Goal: Navigation & Orientation: Find specific page/section

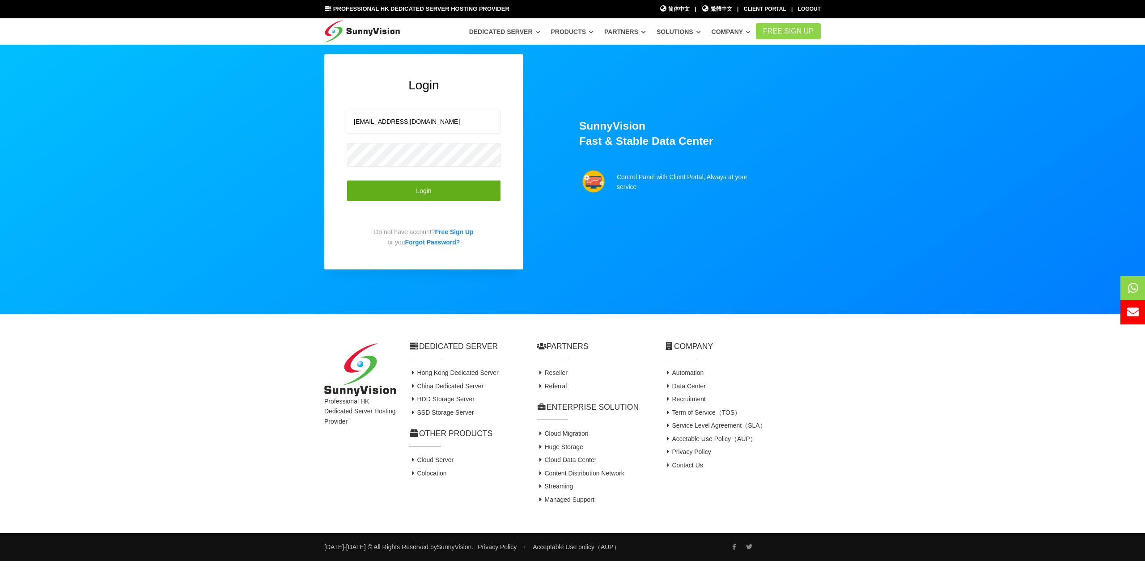
click at [432, 193] on button "Login" at bounding box center [424, 191] width 154 height 22
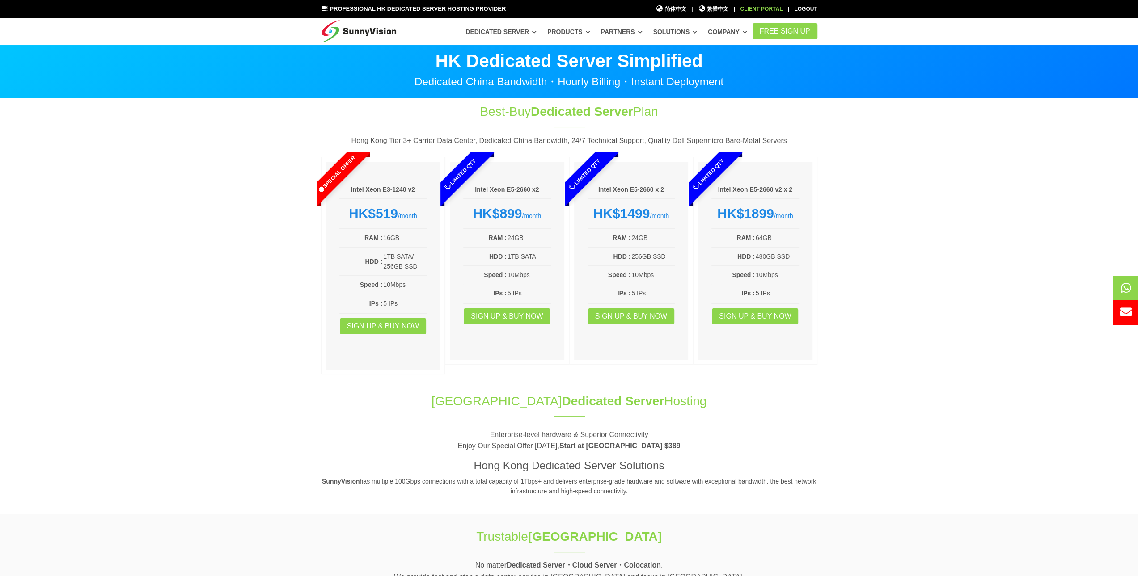
click at [759, 9] on div "Client Portal" at bounding box center [761, 9] width 42 height 8
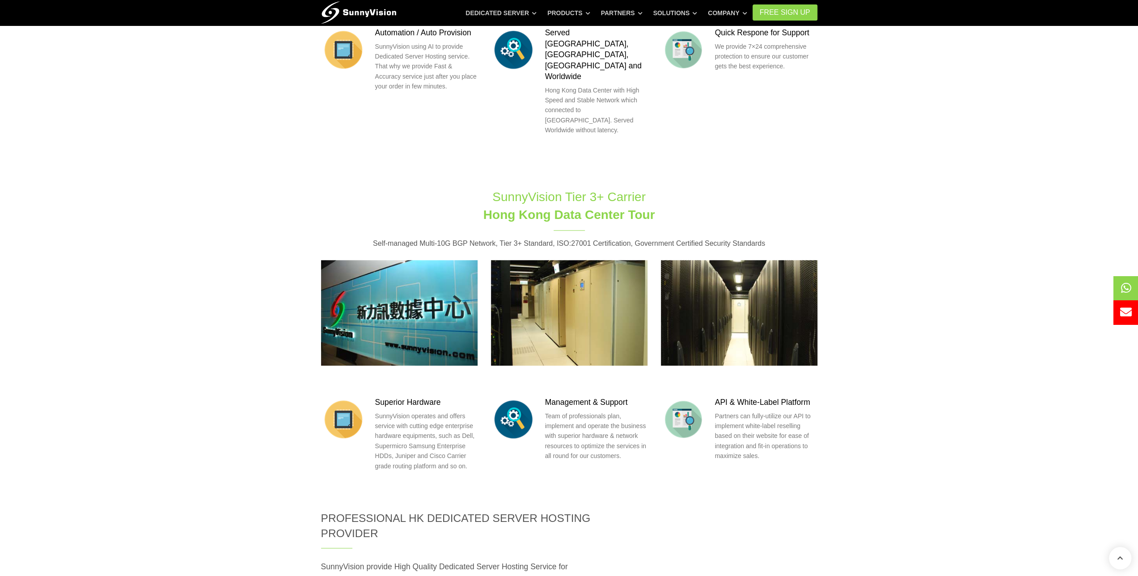
scroll to position [1050, 0]
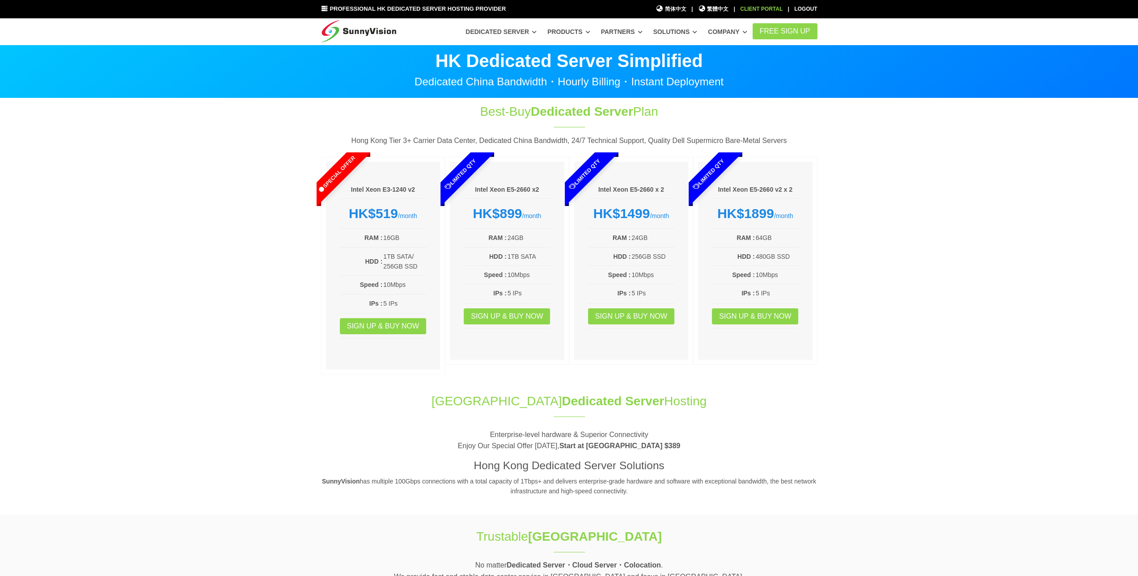
click at [763, 10] on div "Client Portal" at bounding box center [761, 9] width 42 height 8
click at [1122, 285] on icon at bounding box center [1123, 288] width 10 height 12
click at [73, 430] on section "Hong Kong Dedicated Server Hosting Enterprise-level hardware & Superior Connect…" at bounding box center [569, 449] width 1138 height 131
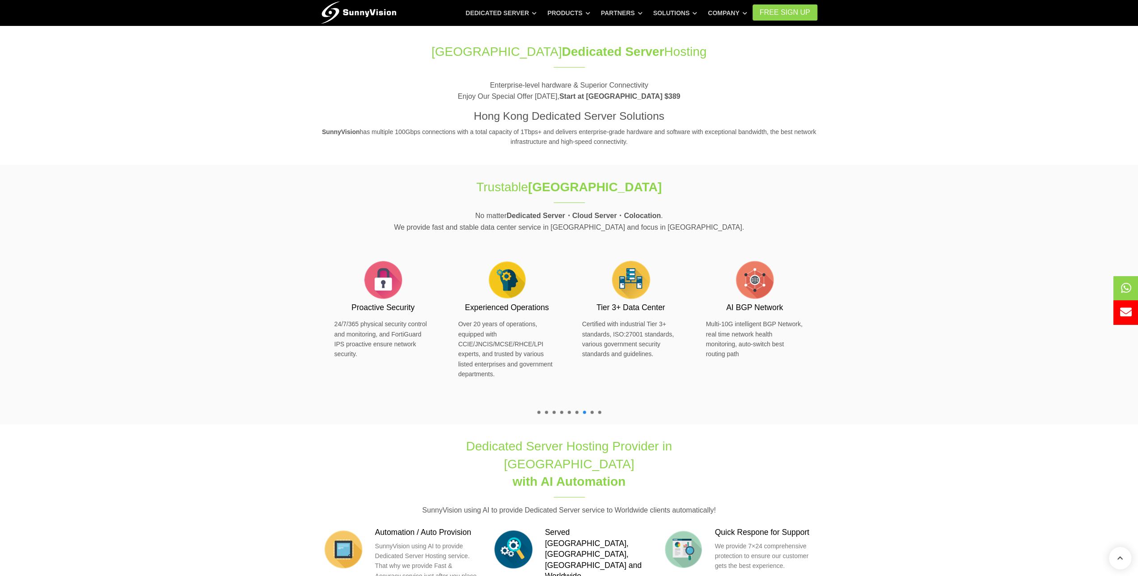
scroll to position [37, 0]
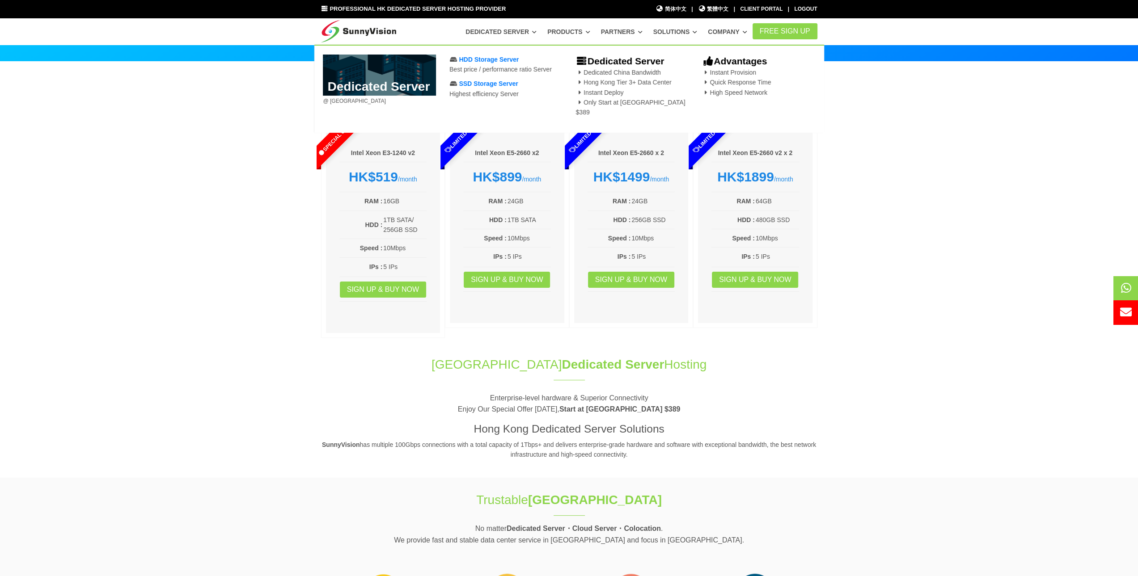
click at [175, 164] on section "Best-Buy Dedicated Server Plan Hong Kong Tier 3+ Carrier Data Center, Dedicated…" at bounding box center [569, 204] width 1138 height 285
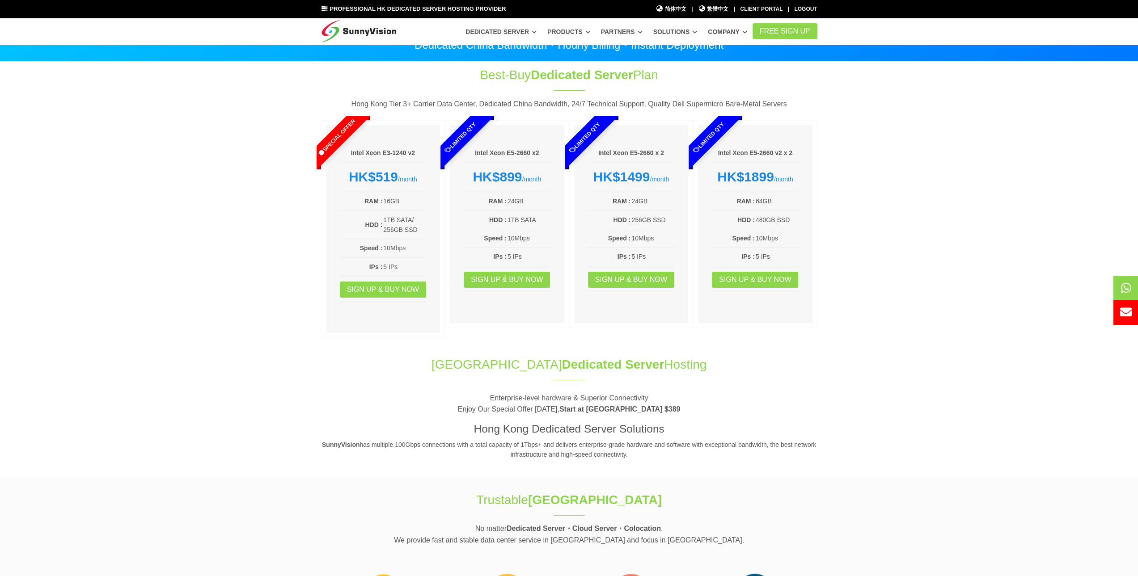
scroll to position [0, 0]
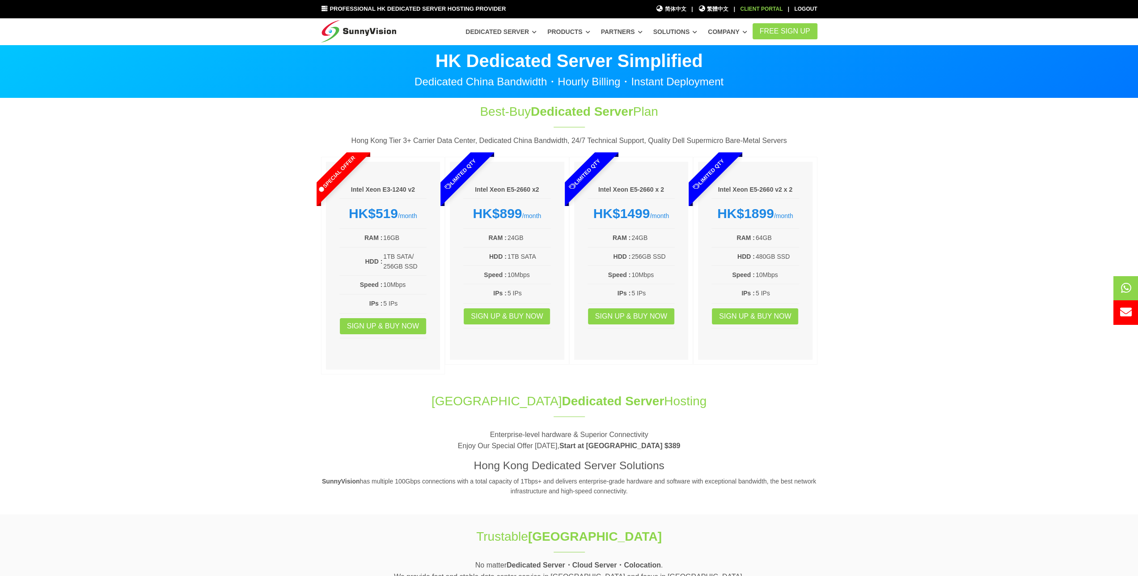
click at [758, 8] on div "Client Portal" at bounding box center [761, 9] width 42 height 8
